Goal: Task Accomplishment & Management: Complete application form

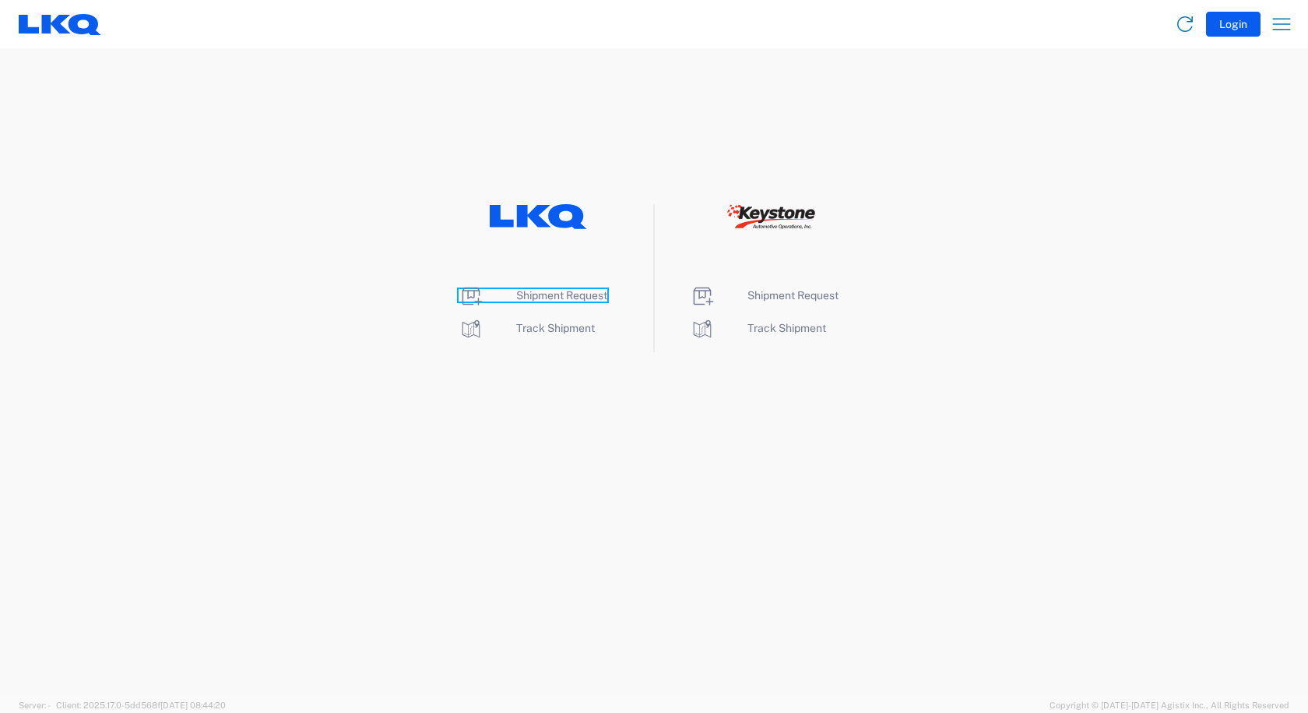
click at [542, 293] on span "Shipment Request" at bounding box center [561, 295] width 91 height 12
click at [548, 294] on span "Shipment Request" at bounding box center [561, 295] width 91 height 12
click at [585, 297] on span "Shipment Request" at bounding box center [561, 295] width 91 height 12
click at [281, 47] on agx-form-navbar "Login Home Shipment request Shipment tracking" at bounding box center [654, 24] width 1308 height 48
click at [276, 76] on agx-landing-component "Shipment Request Track Shipment Shipment Request Track Shipment" at bounding box center [654, 372] width 1308 height 648
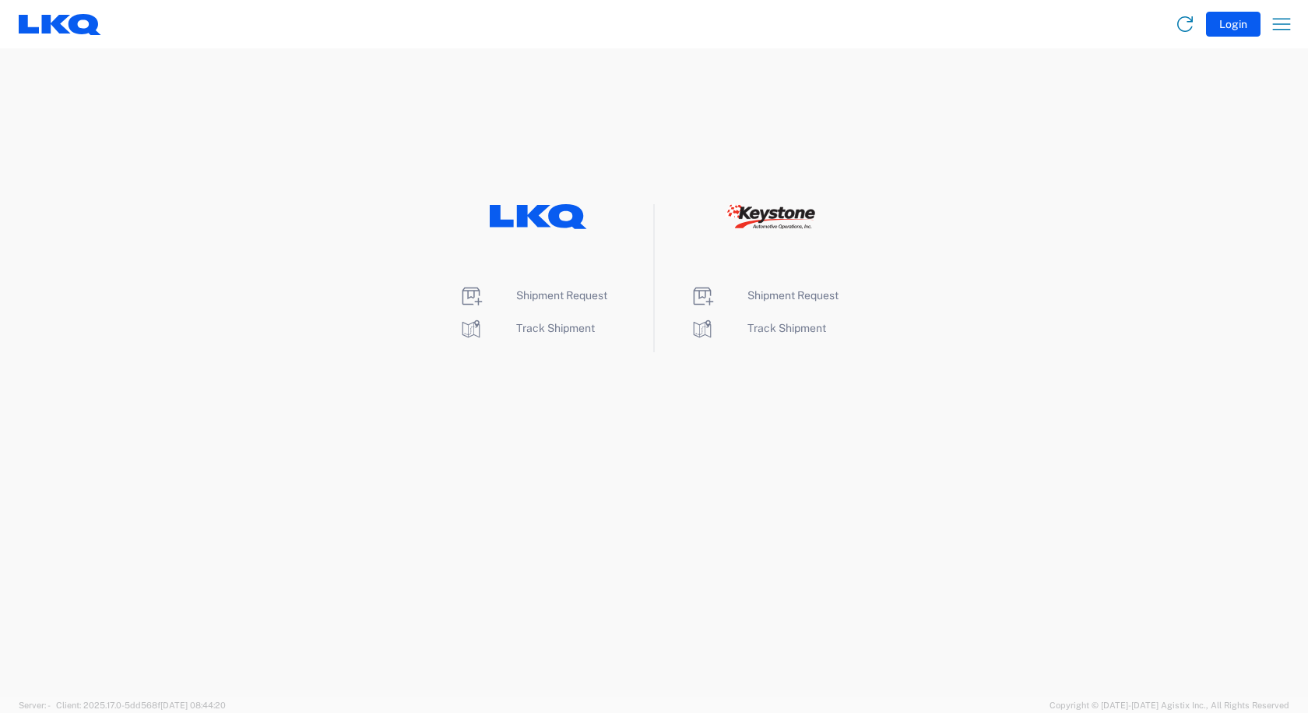
click at [729, 75] on agx-landing-component "Shipment Request Track Shipment Shipment Request Track Shipment" at bounding box center [654, 372] width 1308 height 648
